Goal: Check status: Check status

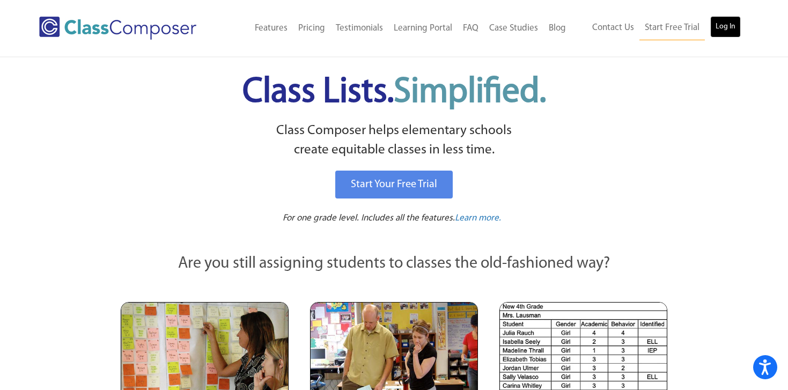
click at [725, 20] on link "Log In" at bounding box center [725, 26] width 31 height 21
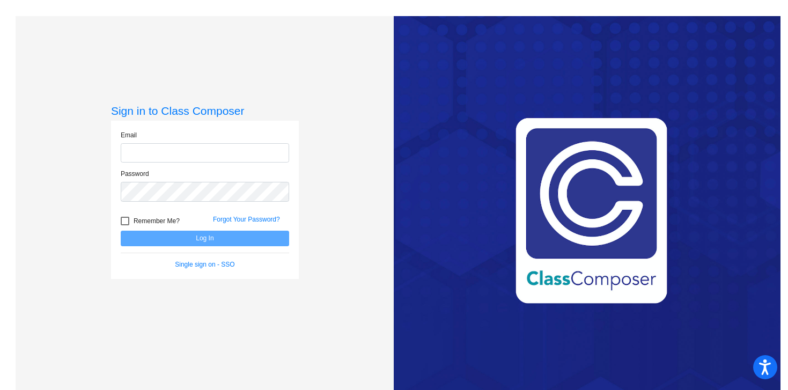
click at [169, 147] on input "email" at bounding box center [205, 153] width 168 height 20
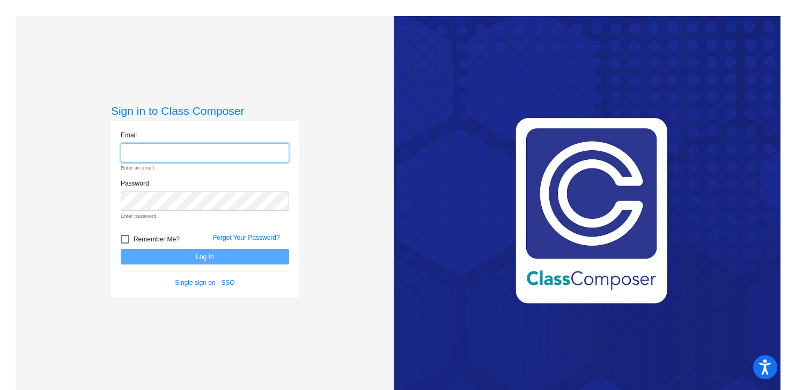
type input "[PERSON_NAME][EMAIL_ADDRESS][PERSON_NAME][DOMAIN_NAME]"
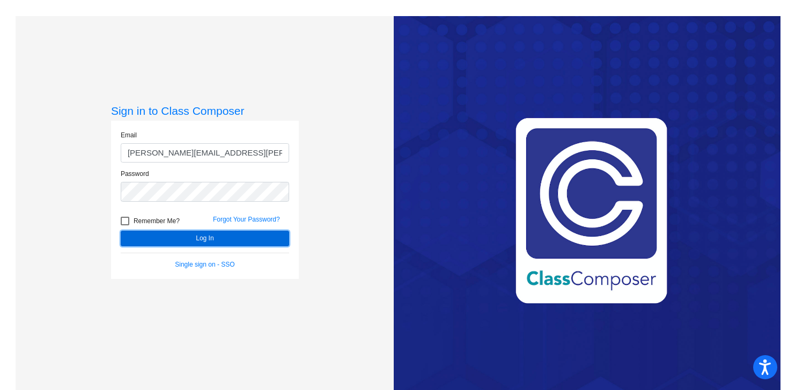
click at [203, 233] on button "Log In" at bounding box center [205, 239] width 168 height 16
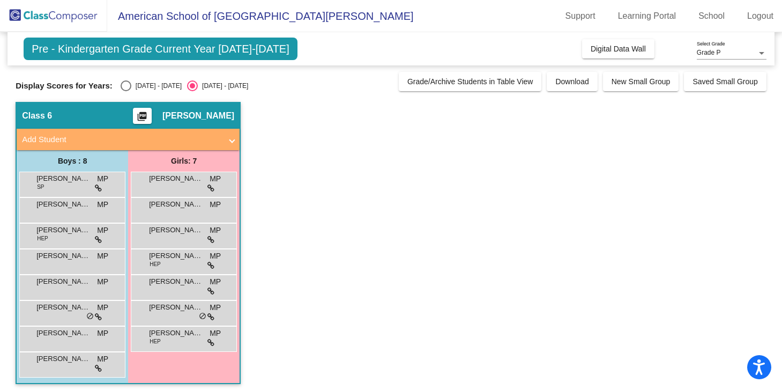
scroll to position [5, 0]
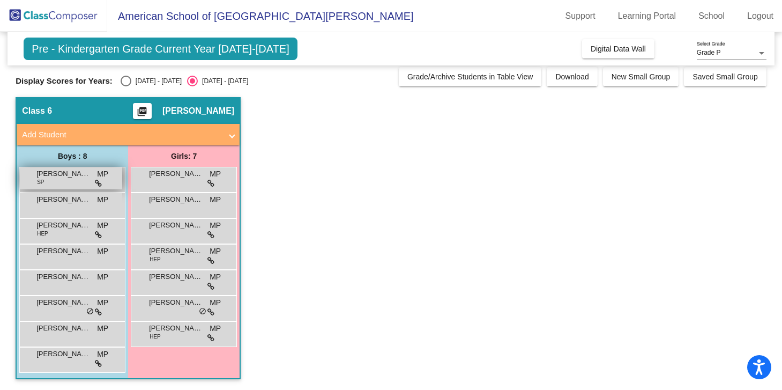
click at [60, 174] on span "[PERSON_NAME]" at bounding box center [63, 173] width 54 height 11
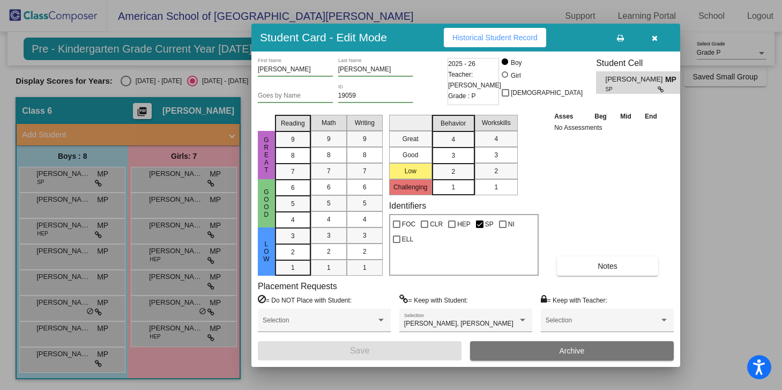
scroll to position [0, 0]
click at [651, 40] on button "button" at bounding box center [654, 37] width 34 height 19
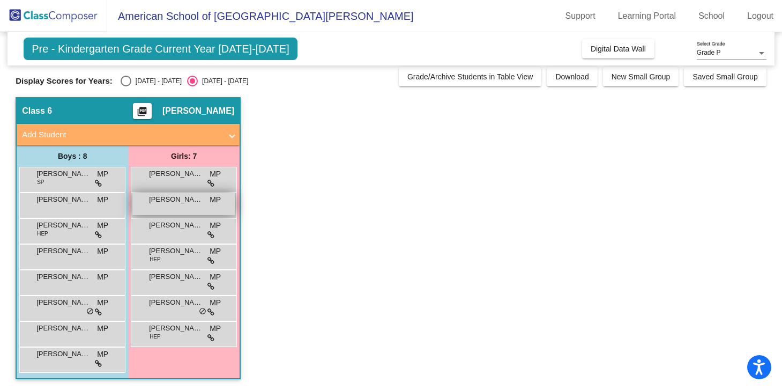
click at [178, 198] on span "[PERSON_NAME]" at bounding box center [176, 199] width 54 height 11
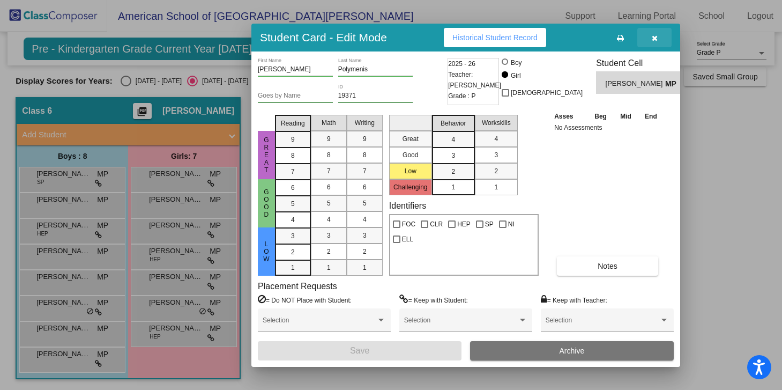
click at [656, 36] on icon "button" at bounding box center [655, 38] width 6 height 8
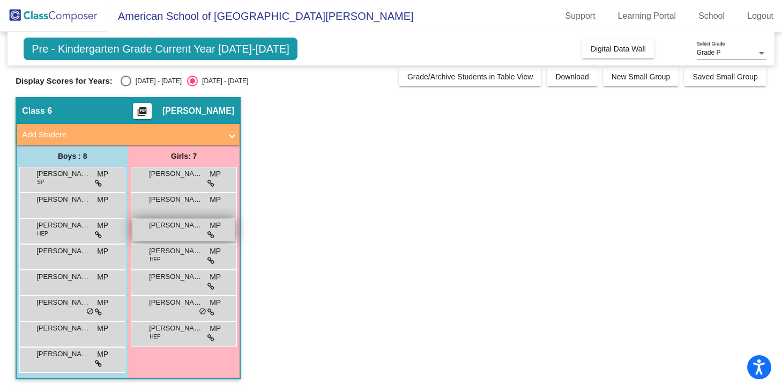
click at [174, 229] on span "Charlotte Shay" at bounding box center [176, 225] width 54 height 11
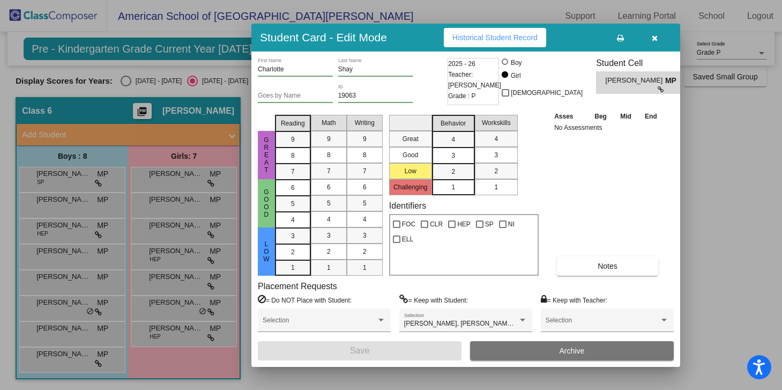
click at [656, 39] on icon "button" at bounding box center [655, 38] width 6 height 8
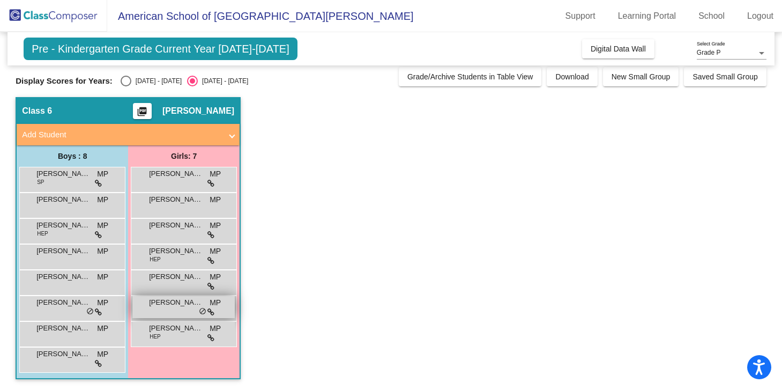
click at [203, 313] on span "do_not_disturb_alt" at bounding box center [203, 311] width 8 height 9
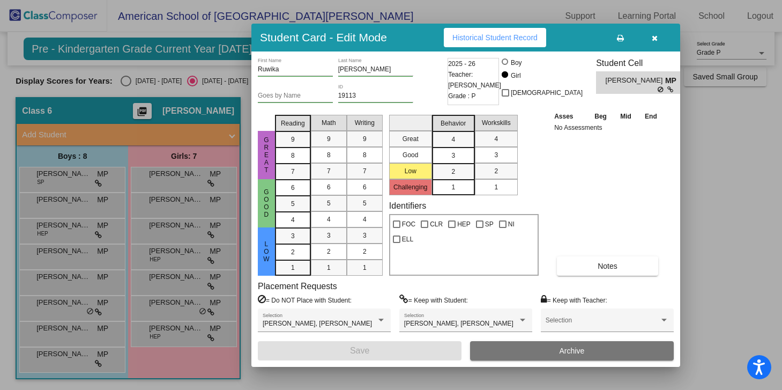
click at [657, 38] on icon "button" at bounding box center [655, 38] width 6 height 8
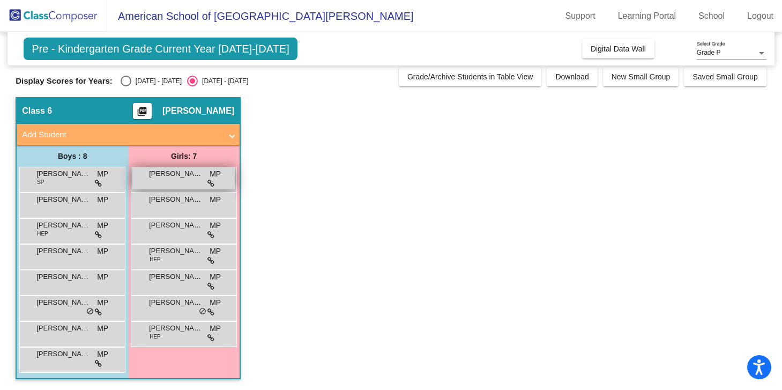
click at [156, 187] on div "Addison Walker MP lock do_not_disturb_alt" at bounding box center [183, 178] width 102 height 22
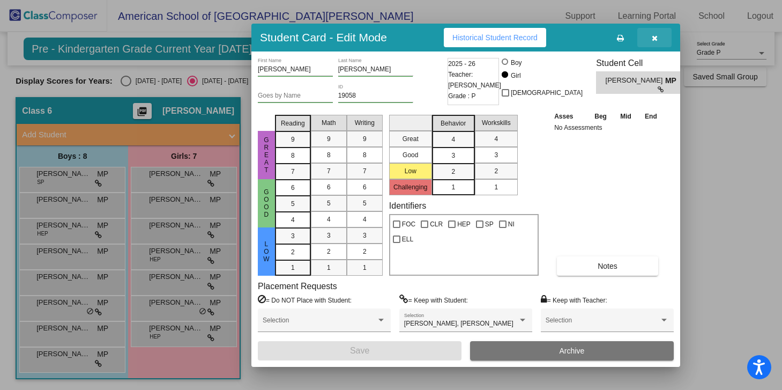
click at [655, 41] on icon "button" at bounding box center [655, 38] width 6 height 8
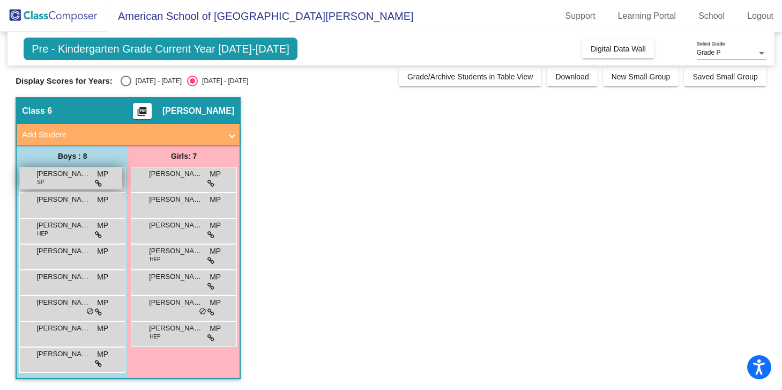
click at [39, 181] on span "SP" at bounding box center [40, 182] width 7 height 8
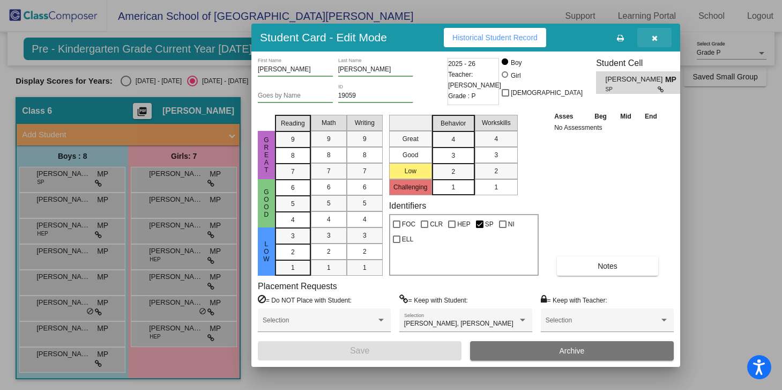
click at [658, 42] on button "button" at bounding box center [654, 37] width 34 height 19
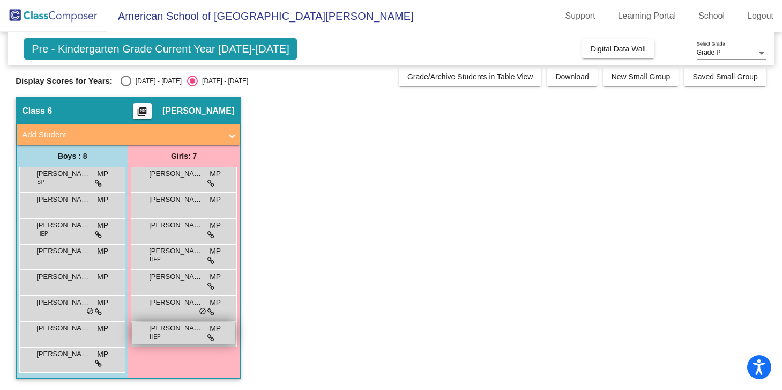
click at [179, 343] on div "Sofia Wlodarczyk HEP MP lock do_not_disturb_alt" at bounding box center [183, 333] width 102 height 22
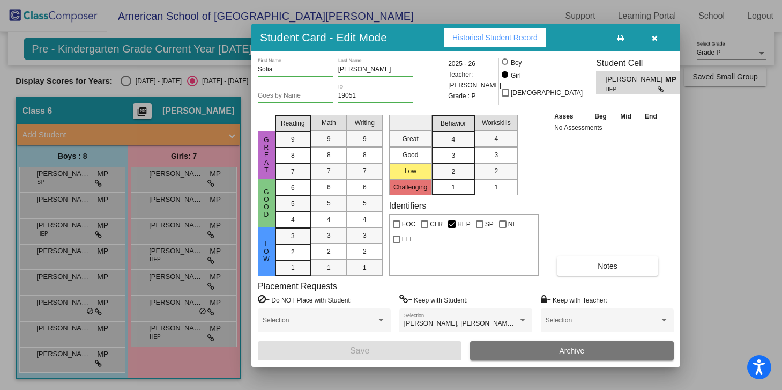
click at [660, 38] on button "button" at bounding box center [654, 37] width 34 height 19
